Goal: Find specific page/section: Find specific page/section

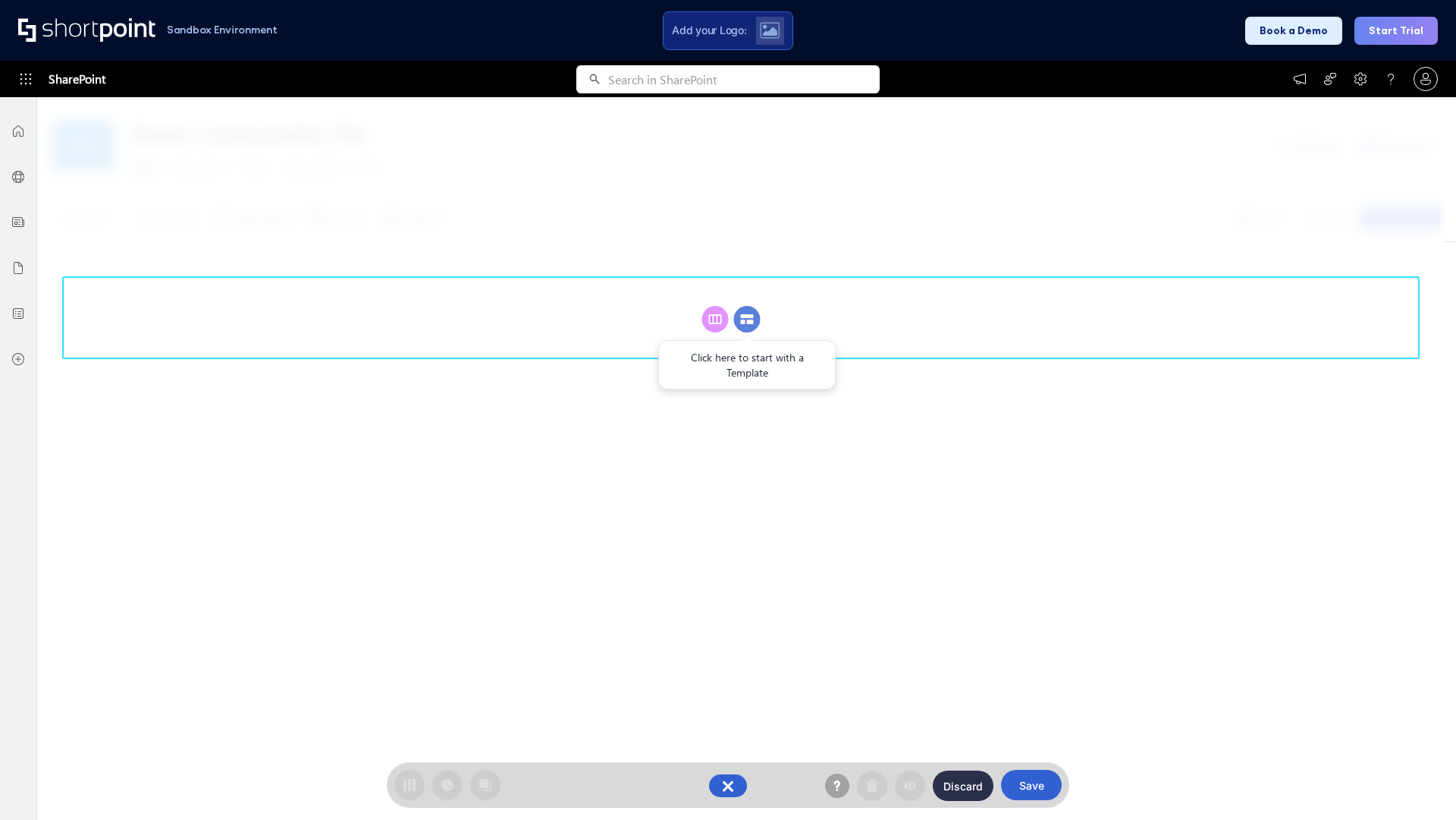
click at [747, 318] on circle at bounding box center [747, 319] width 27 height 27
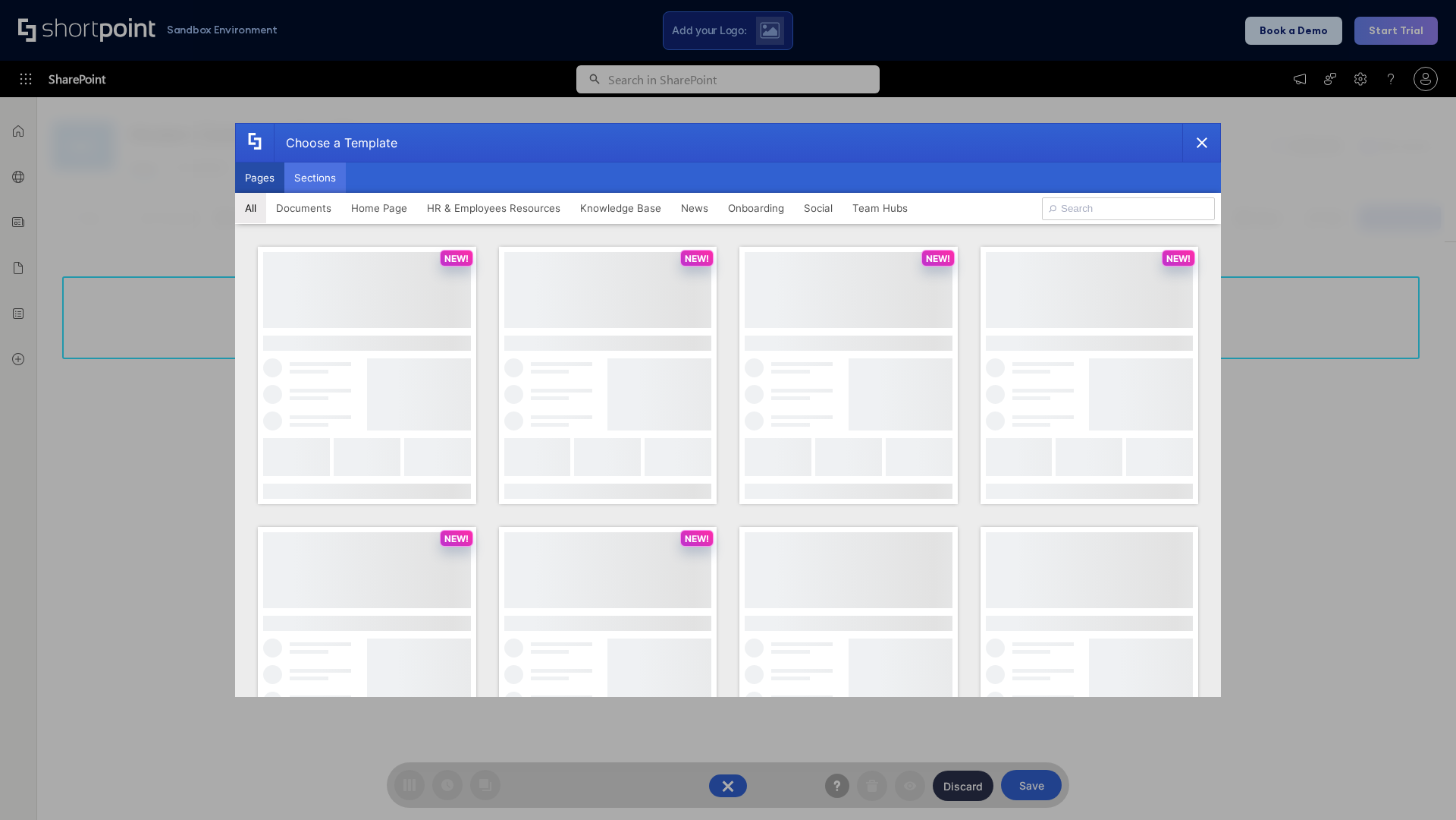
click at [314, 178] on button "Sections" at bounding box center [315, 177] width 61 height 31
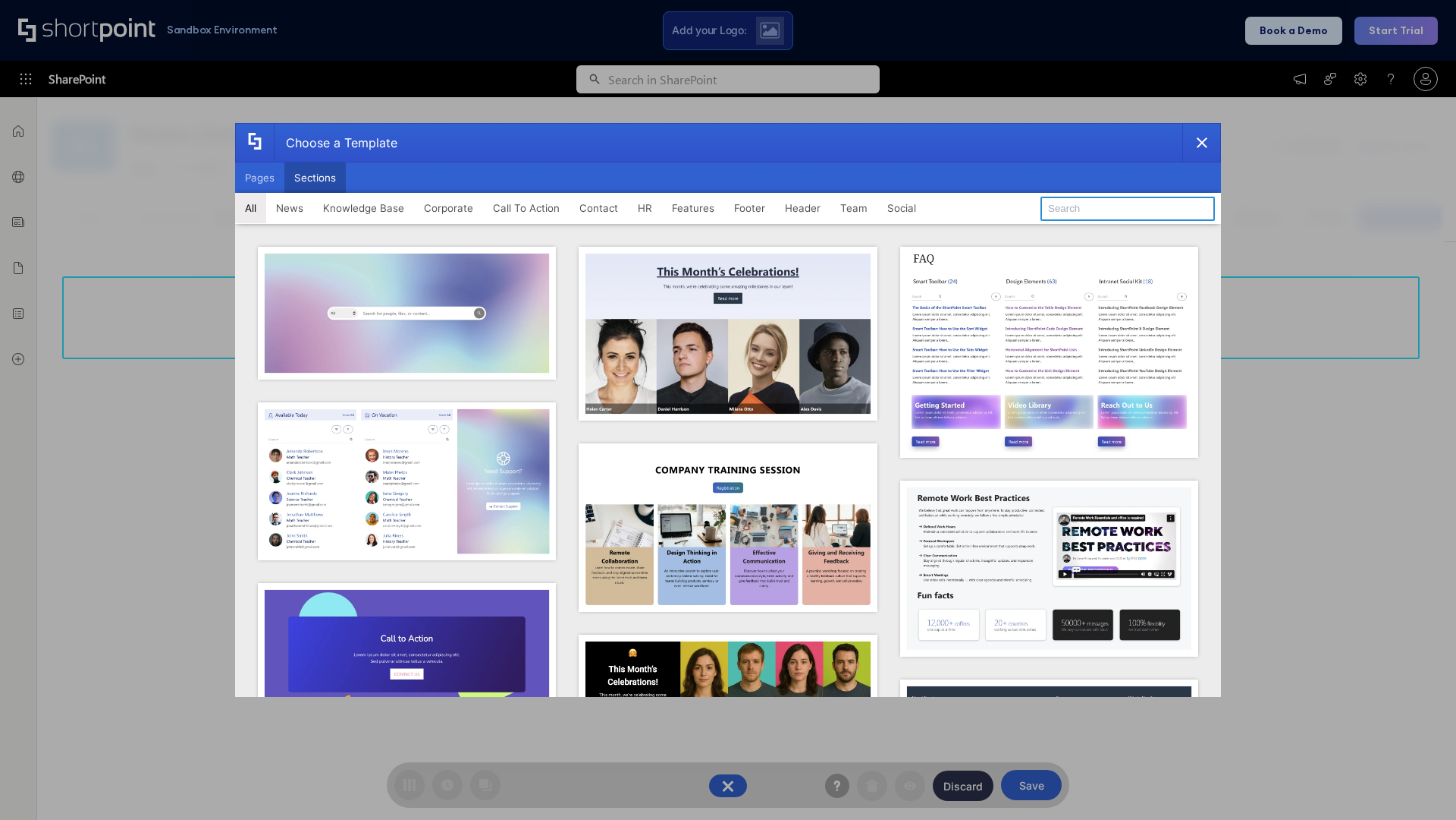
type input "Features Kit 1"
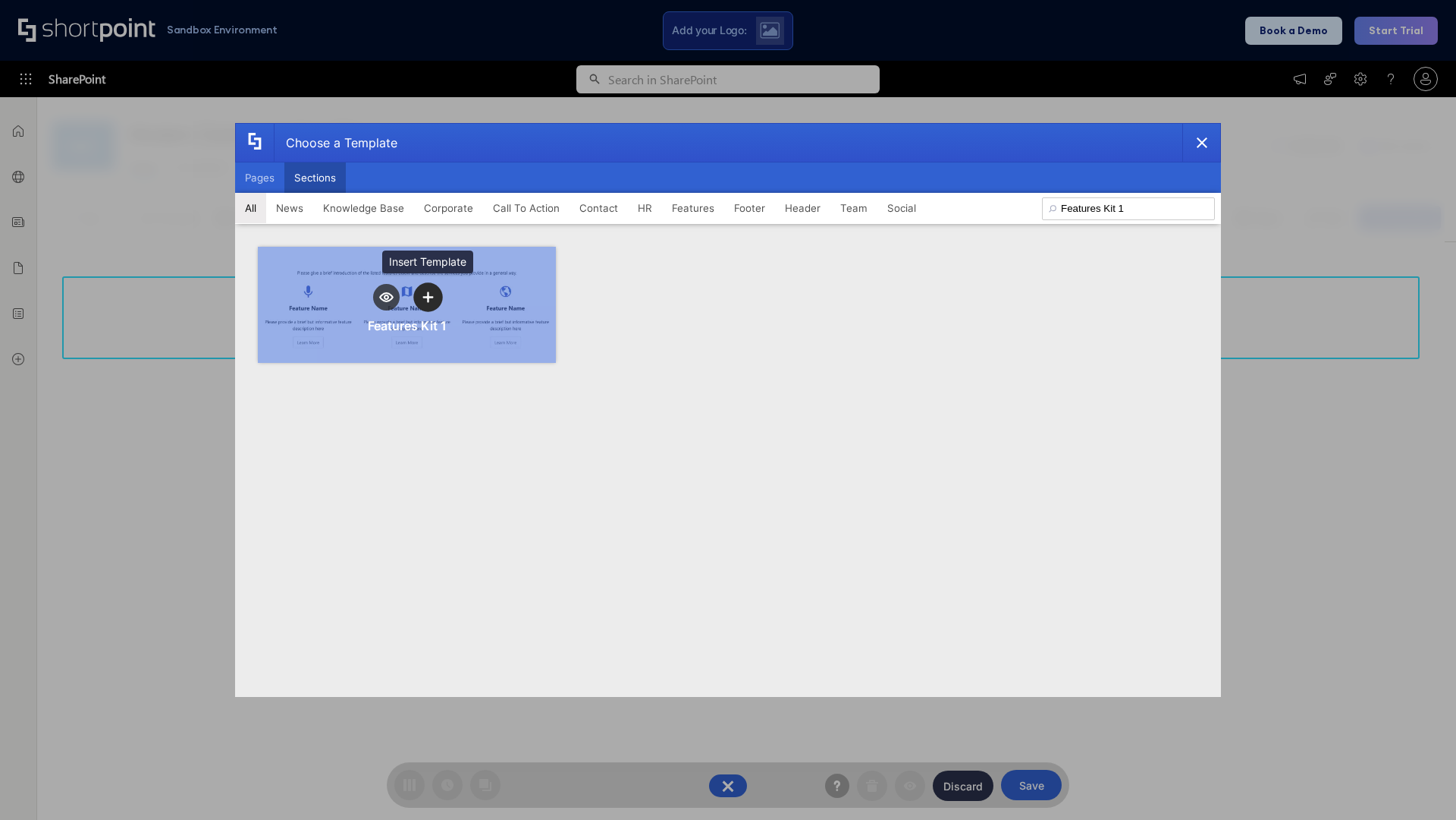
click at [428, 297] on icon "template selector" at bounding box center [427, 296] width 10 height 10
